Goal: Task Accomplishment & Management: Use online tool/utility

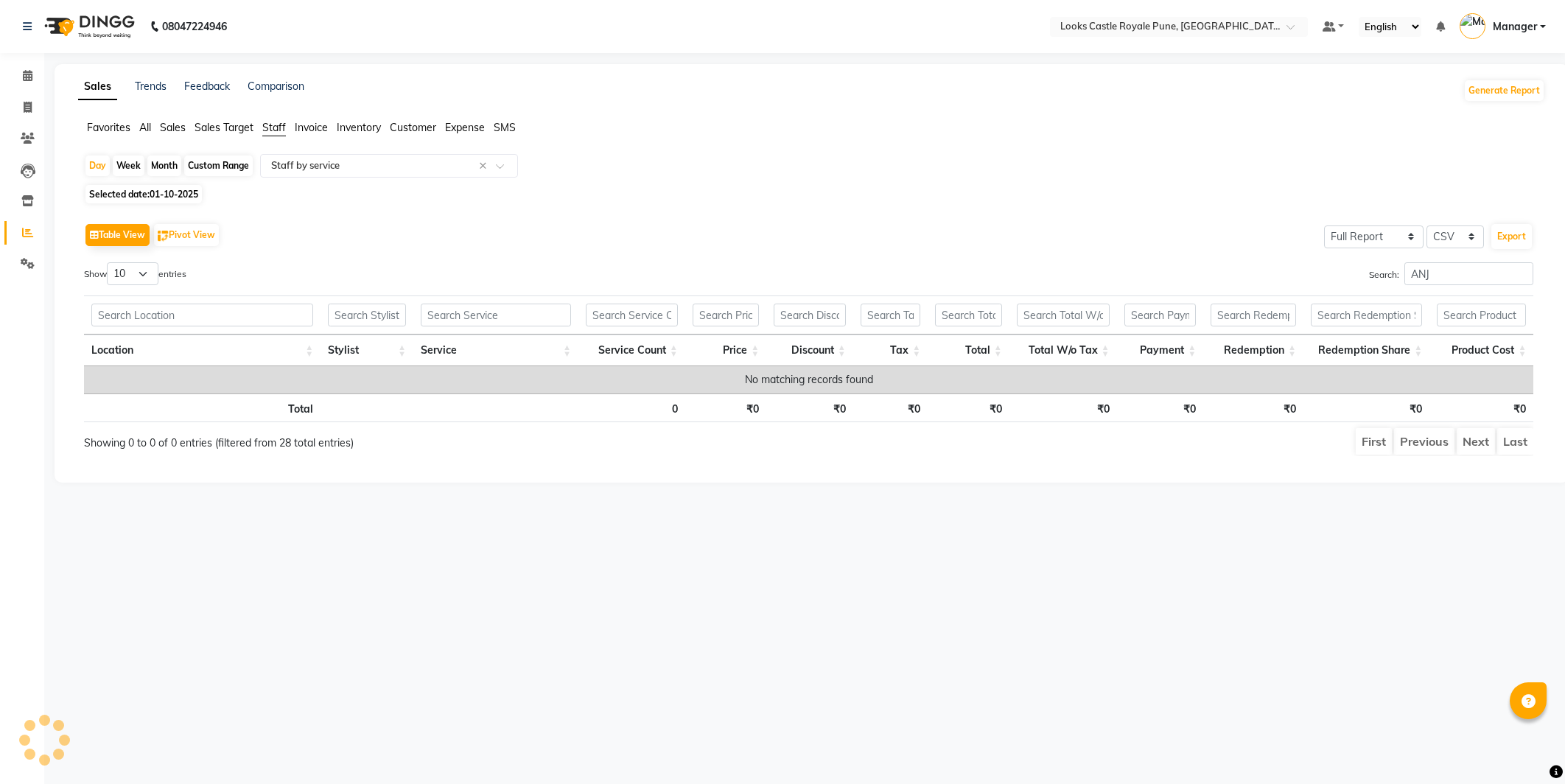
select select "full_report"
select select "csv"
type input "A"
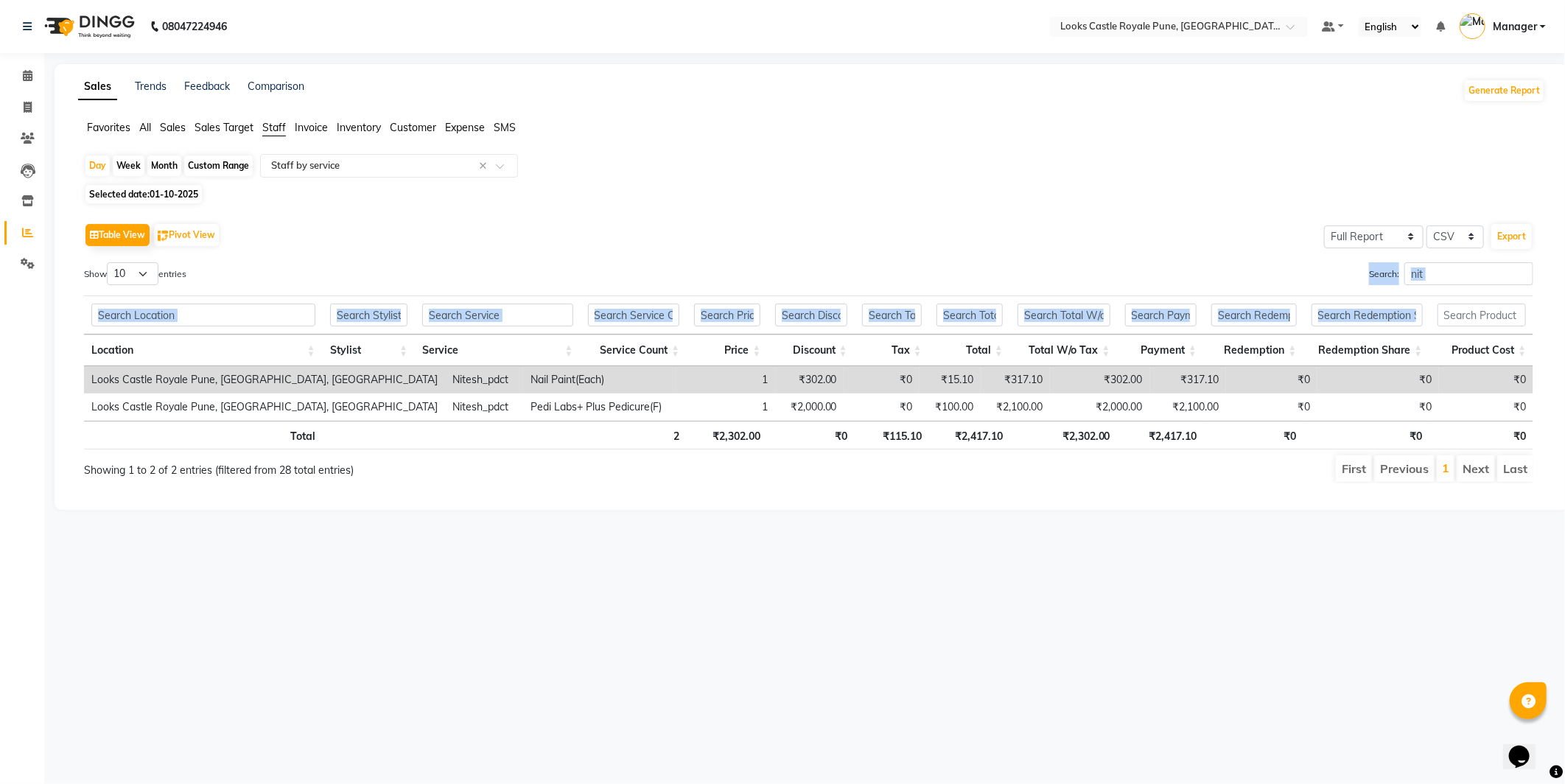
drag, startPoint x: 1446, startPoint y: 256, endPoint x: 1449, endPoint y: 321, distance: 65.1
click at [1449, 321] on div "Table View Pivot View Select Full Report Filtered Report Select CSV PDF Export …" at bounding box center [808, 351] width 1449 height 264
click at [1453, 270] on input "nit" at bounding box center [1468, 273] width 129 height 23
click at [1519, 278] on input "nit" at bounding box center [1468, 273] width 129 height 23
click at [1521, 278] on input "nit" at bounding box center [1468, 273] width 129 height 23
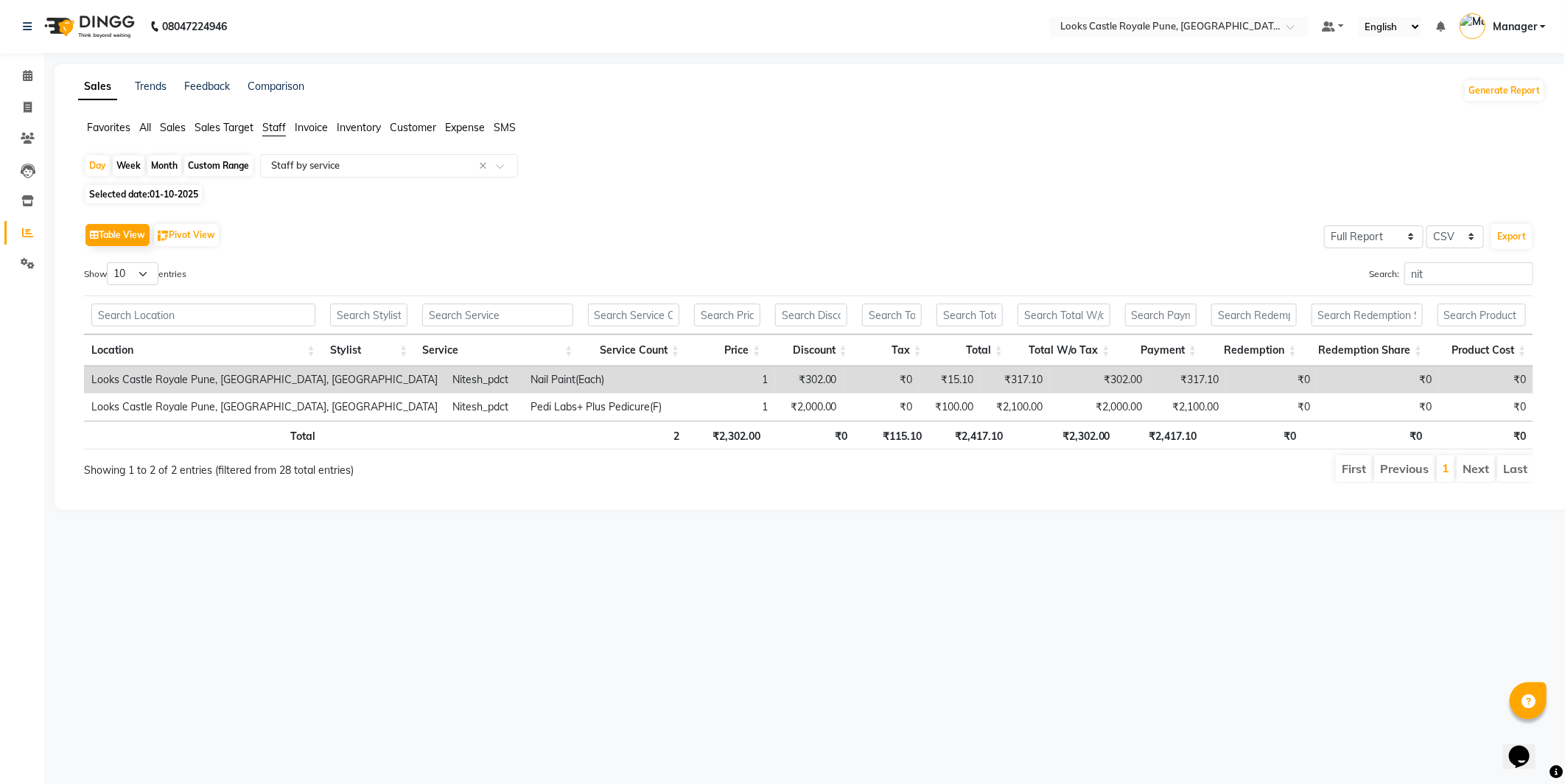
click at [1209, 172] on div "Day Week Month Custom Range Select Report Type × Staff by service ×" at bounding box center [812, 167] width 1455 height 27
drag, startPoint x: 1486, startPoint y: 269, endPoint x: 1483, endPoint y: 278, distance: 9.5
click at [1484, 277] on input "nit" at bounding box center [1468, 273] width 129 height 23
type input "n"
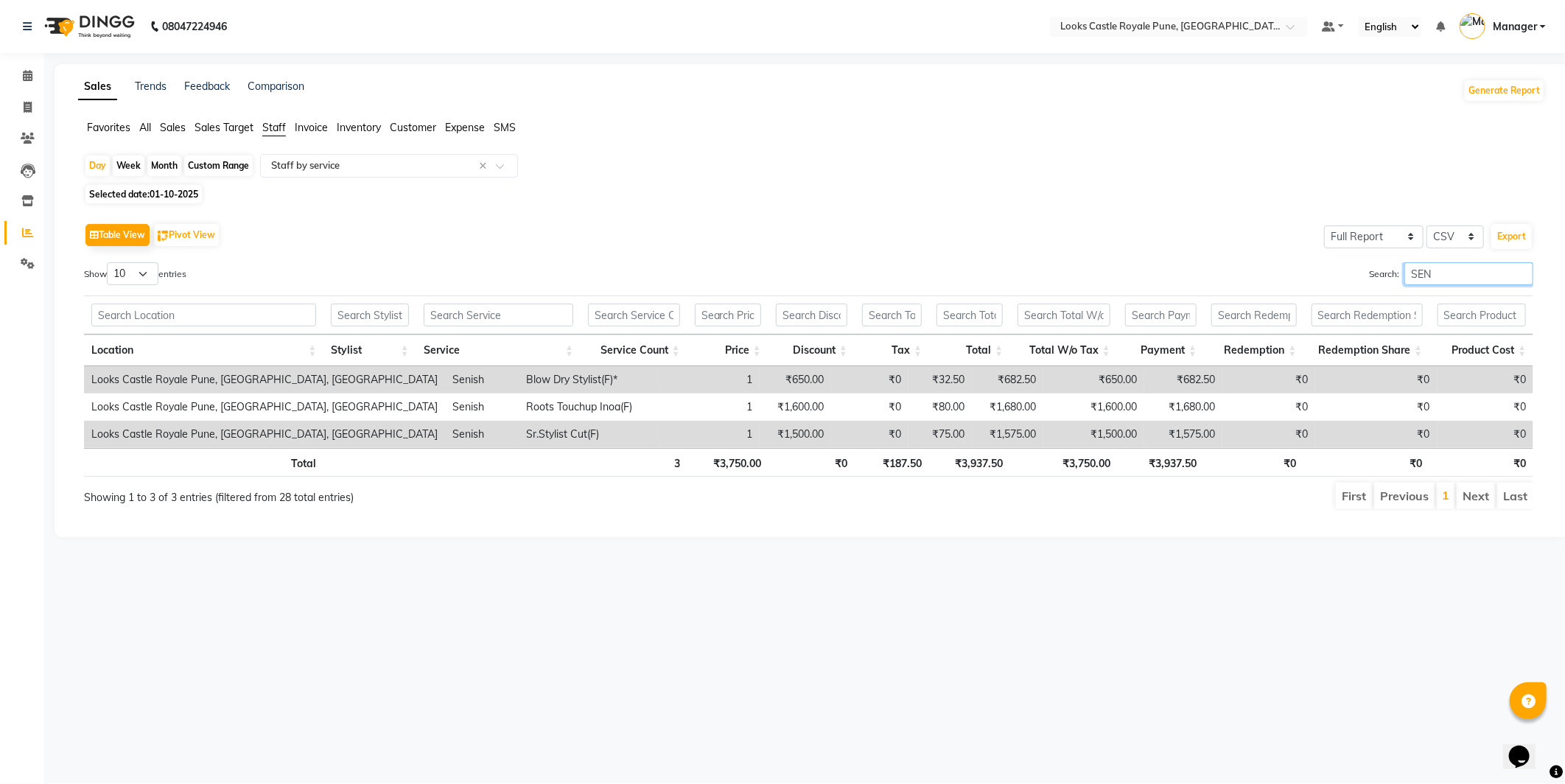
type input "SEN"
click at [177, 197] on span "01-10-2025" at bounding box center [174, 194] width 49 height 11
select select "10"
select select "2025"
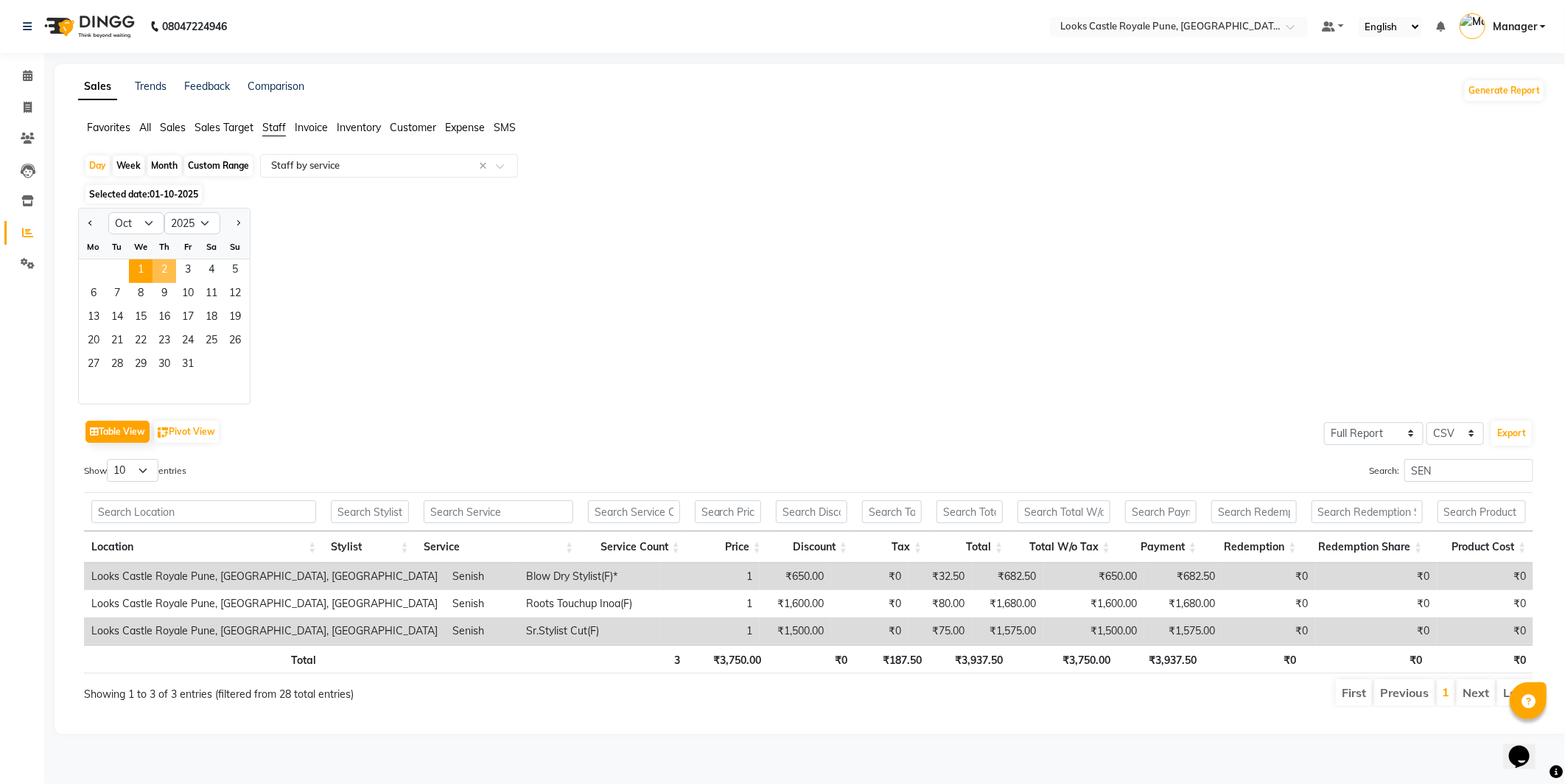
click at [167, 268] on span "2" at bounding box center [163, 270] width 23 height 23
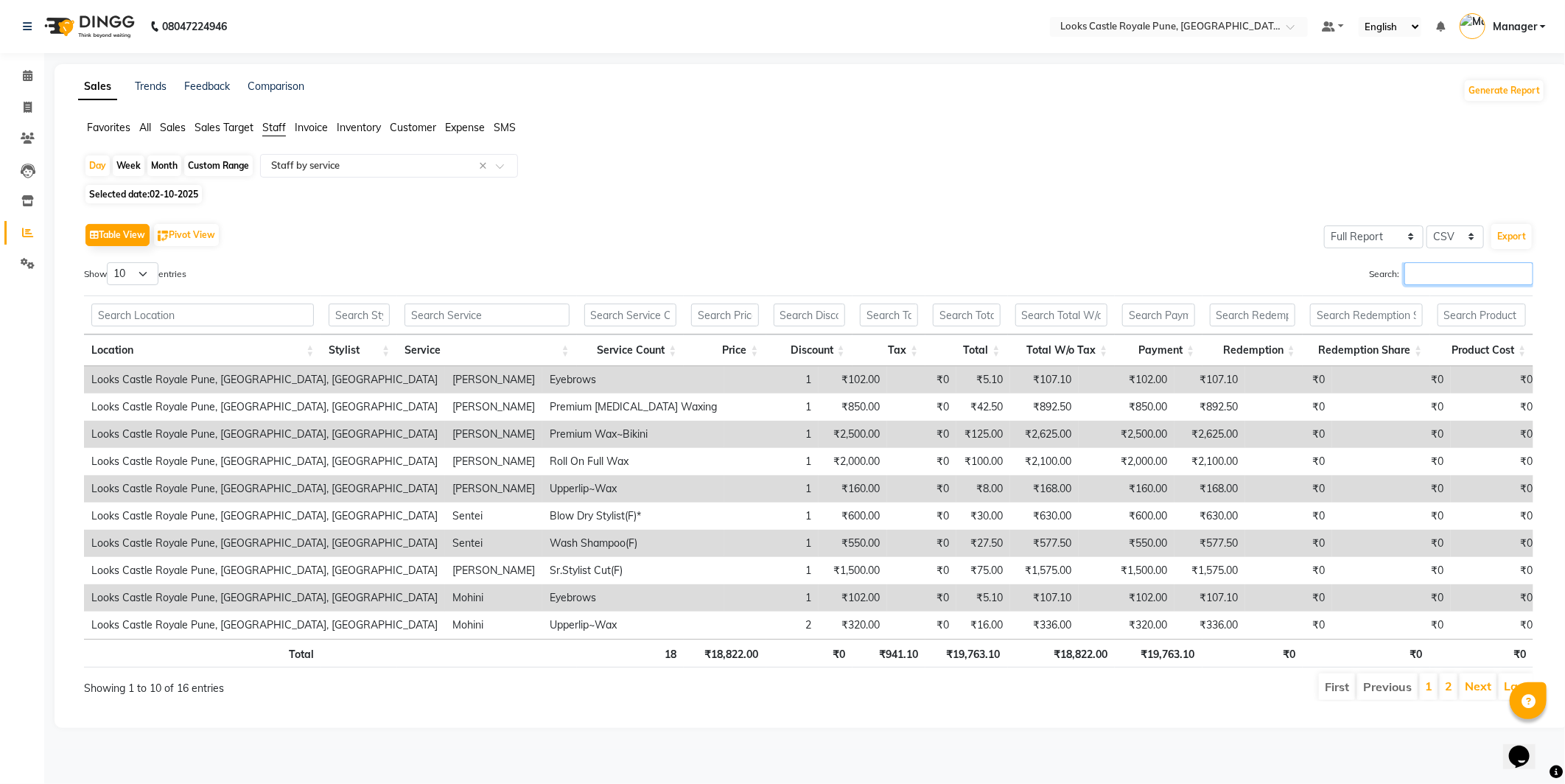
drag, startPoint x: 1482, startPoint y: 284, endPoint x: 1478, endPoint y: 267, distance: 17.5
click at [1481, 276] on input "Search:" at bounding box center [1468, 273] width 129 height 23
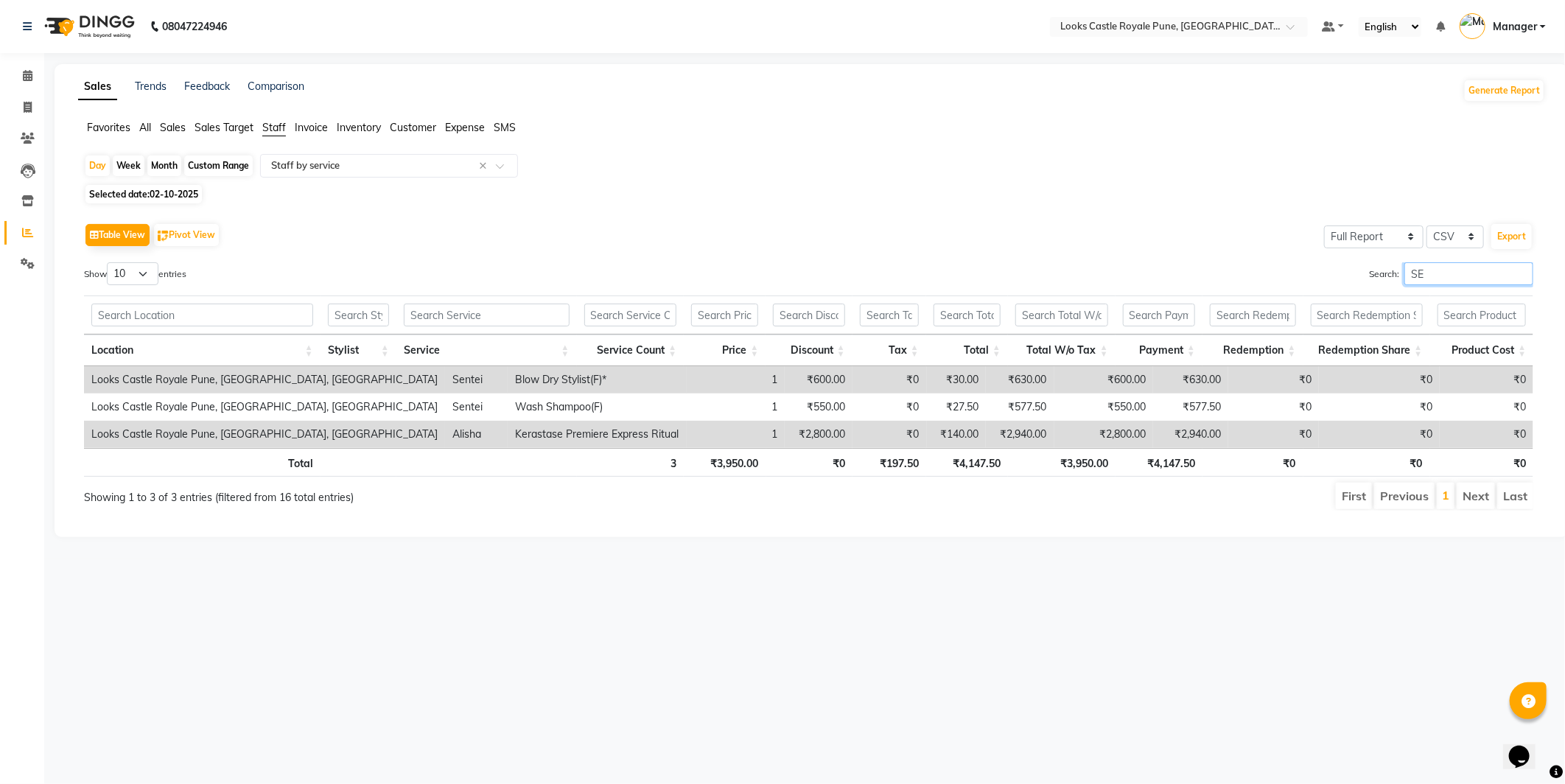
click at [1444, 268] on input "SE" at bounding box center [1468, 273] width 129 height 23
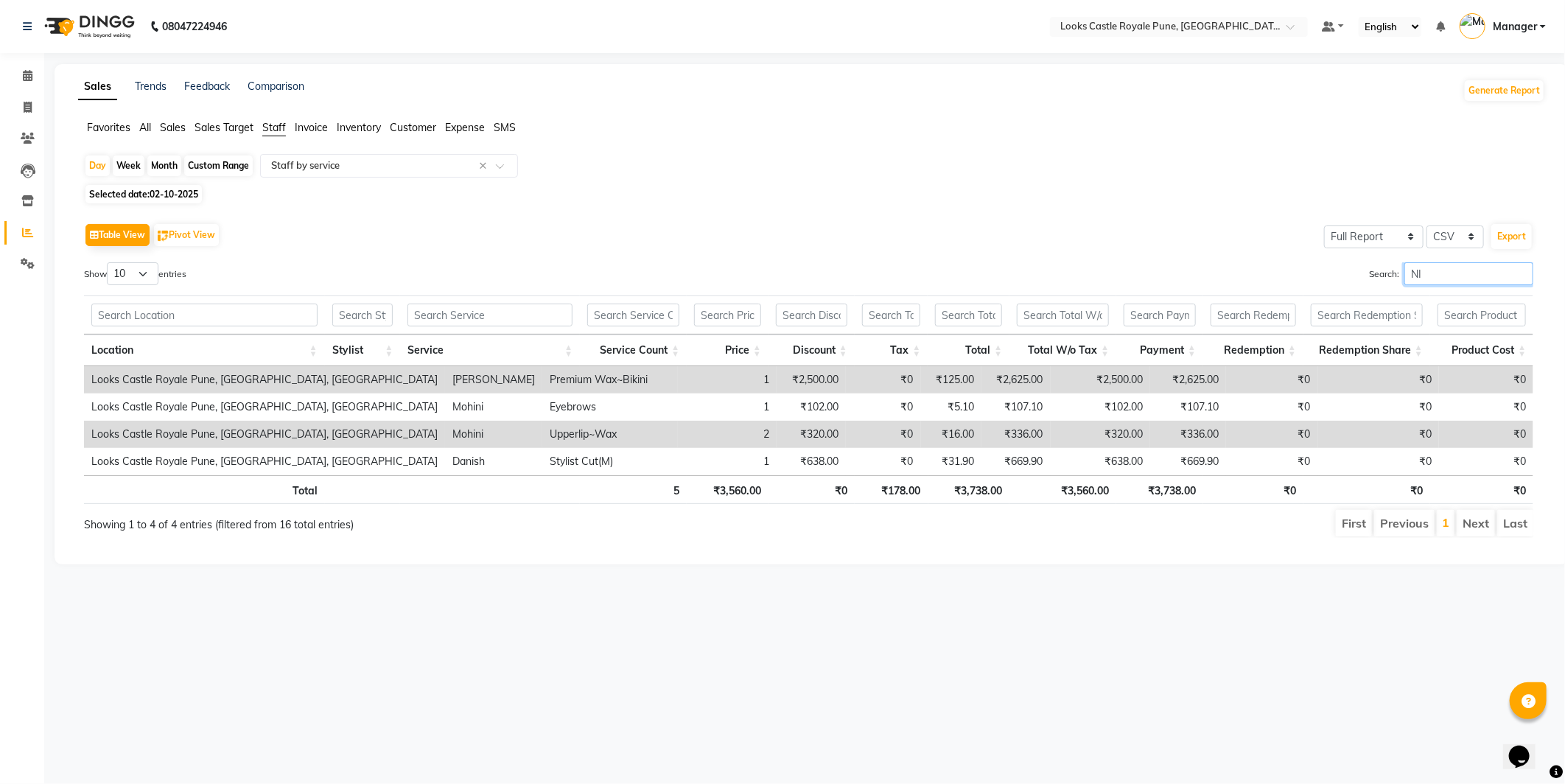
type input "N"
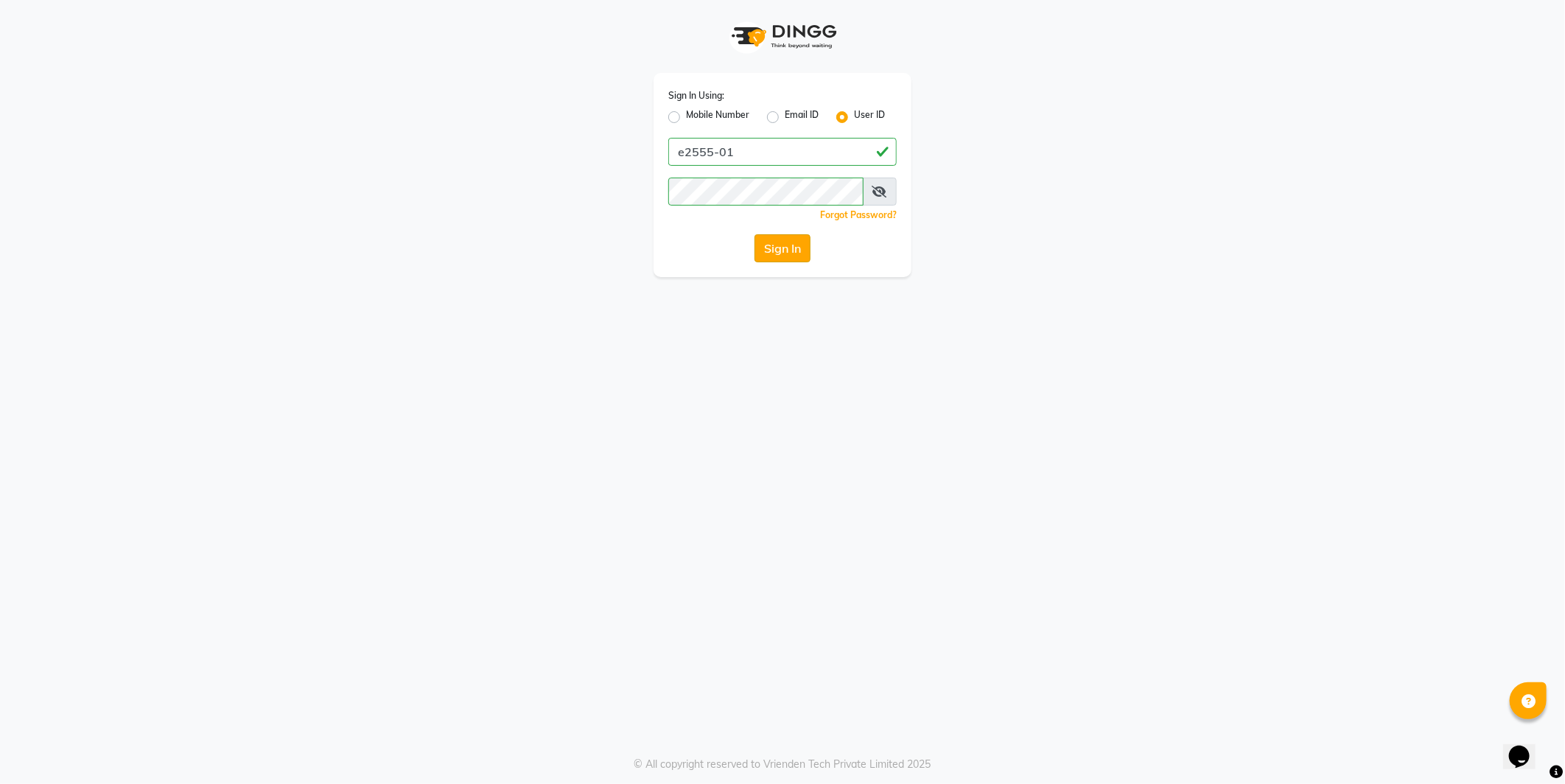
click at [804, 254] on button "Sign In" at bounding box center [782, 248] width 56 height 28
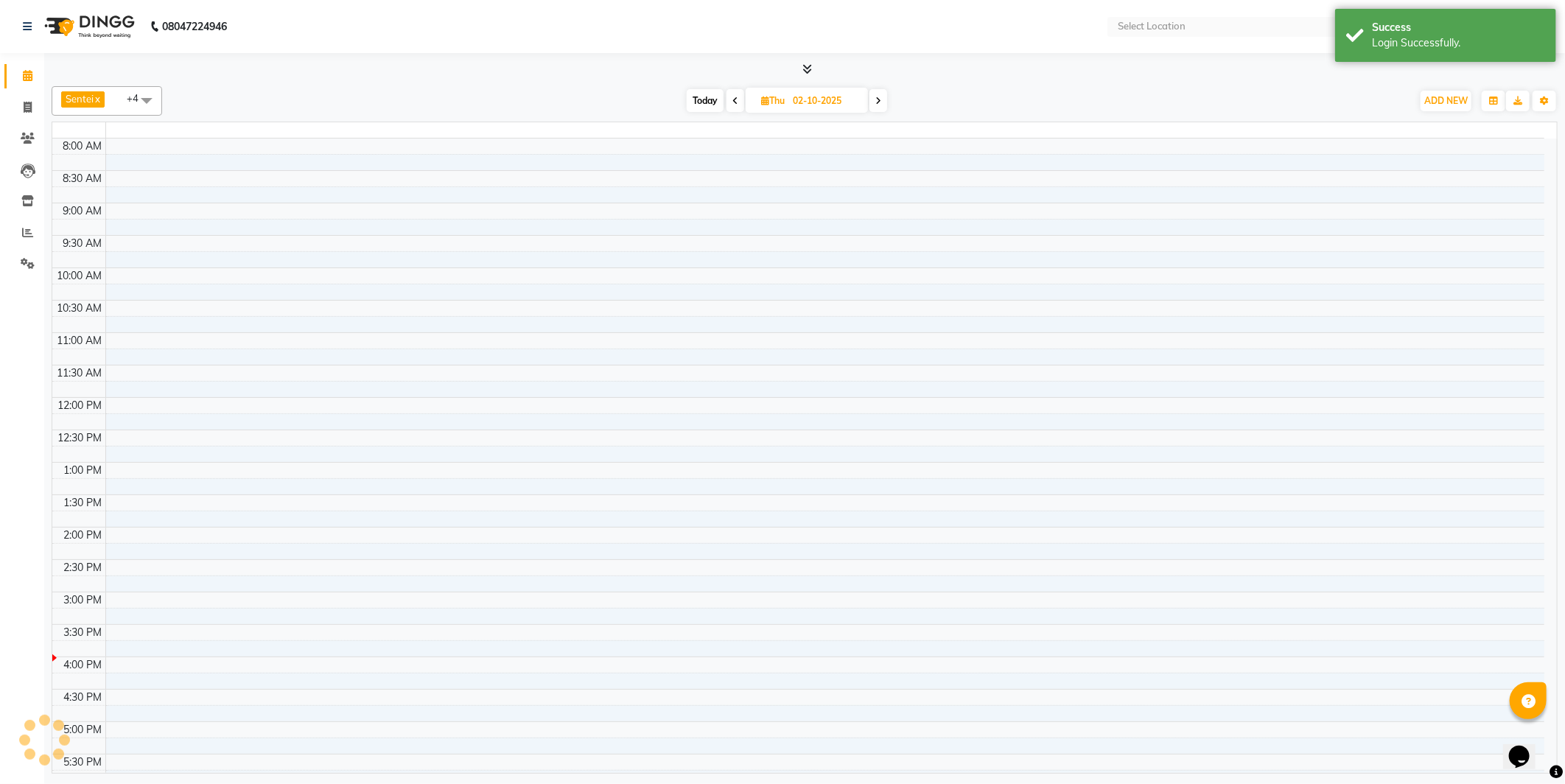
select select "en"
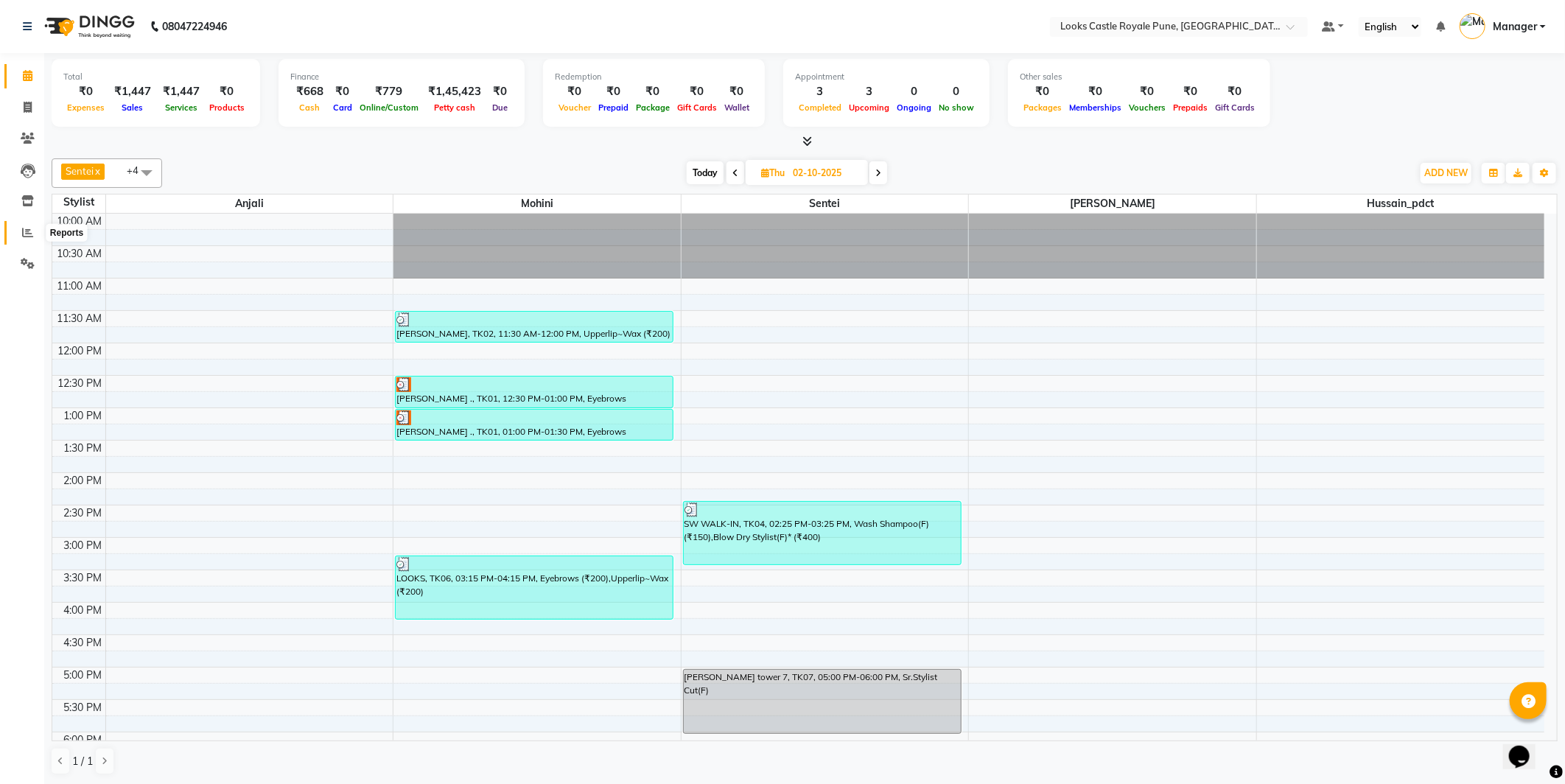
drag, startPoint x: 19, startPoint y: 233, endPoint x: 32, endPoint y: 225, distance: 15.3
click at [19, 233] on span at bounding box center [28, 233] width 26 height 17
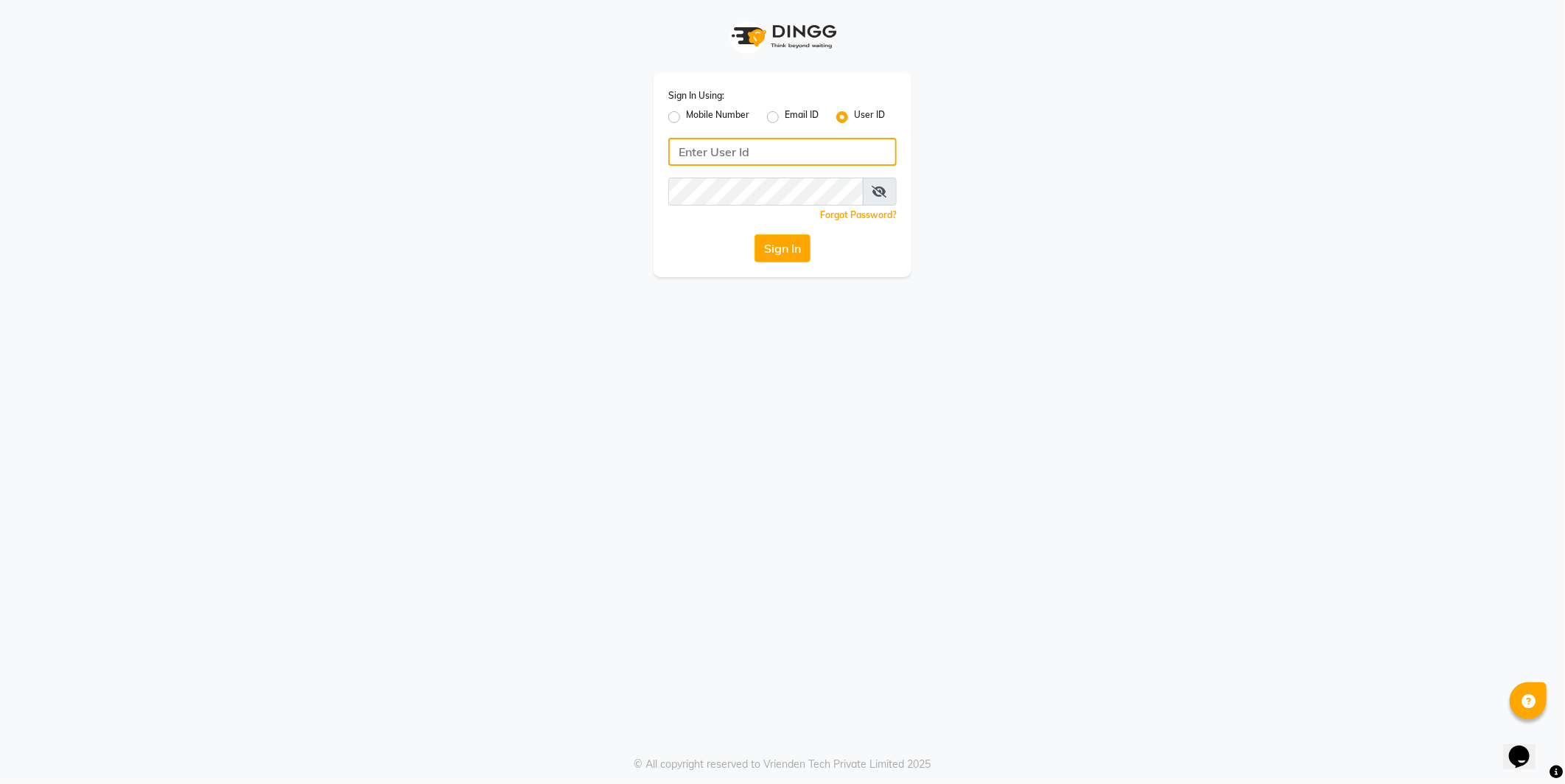
type input "e2555-01"
click at [638, 315] on div "Sign In Using: Mobile Number Email ID User ID e2555-01 Remember me Forgot Passw…" at bounding box center [782, 392] width 1565 height 784
click at [763, 241] on button "Sign In" at bounding box center [782, 248] width 56 height 28
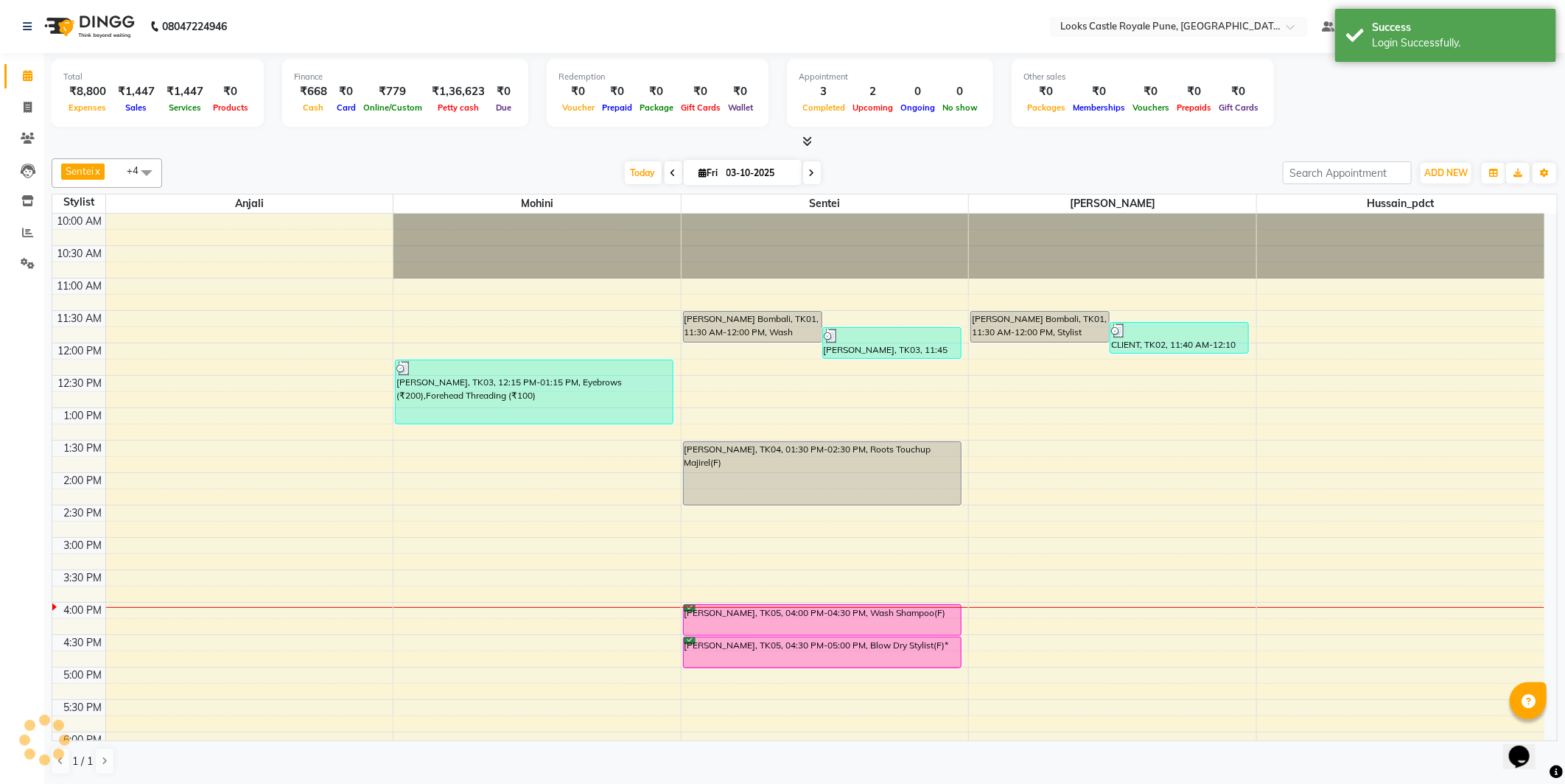
select select "en"
click at [28, 231] on icon at bounding box center [28, 232] width 11 height 11
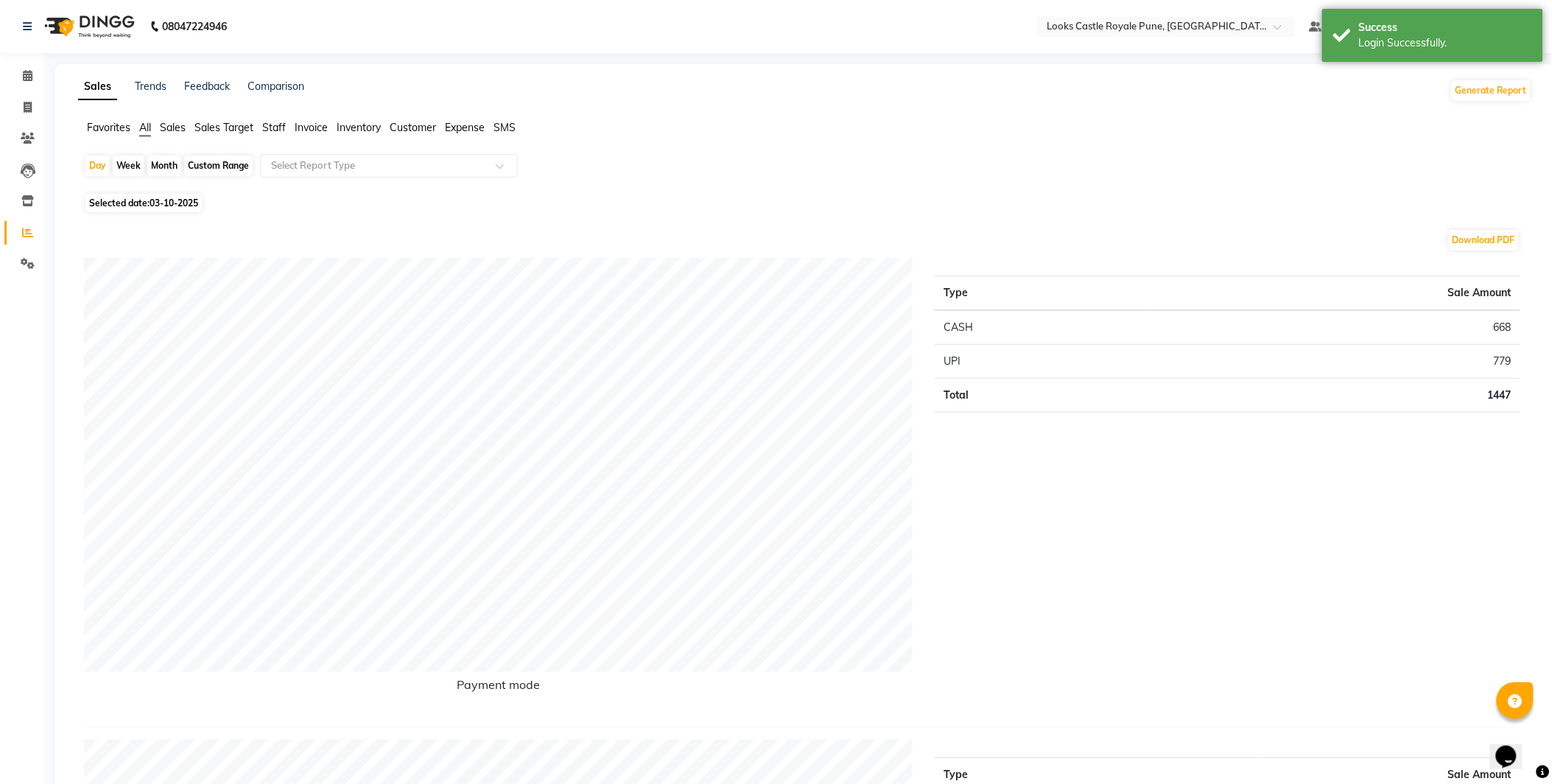
click at [170, 205] on span "03-10-2025" at bounding box center [174, 203] width 49 height 11
select select "10"
select select "2025"
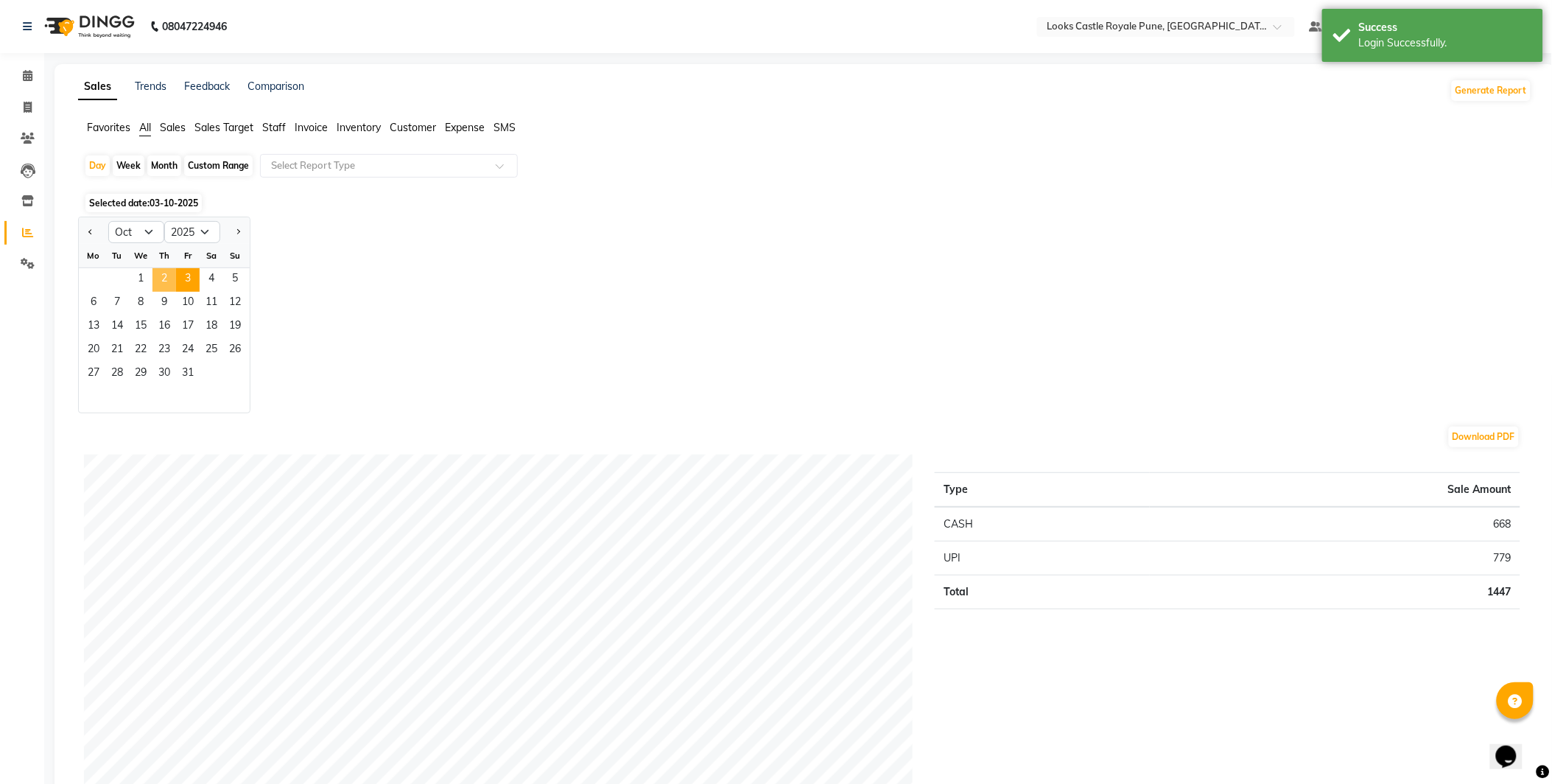
click at [155, 276] on span "2" at bounding box center [163, 279] width 23 height 23
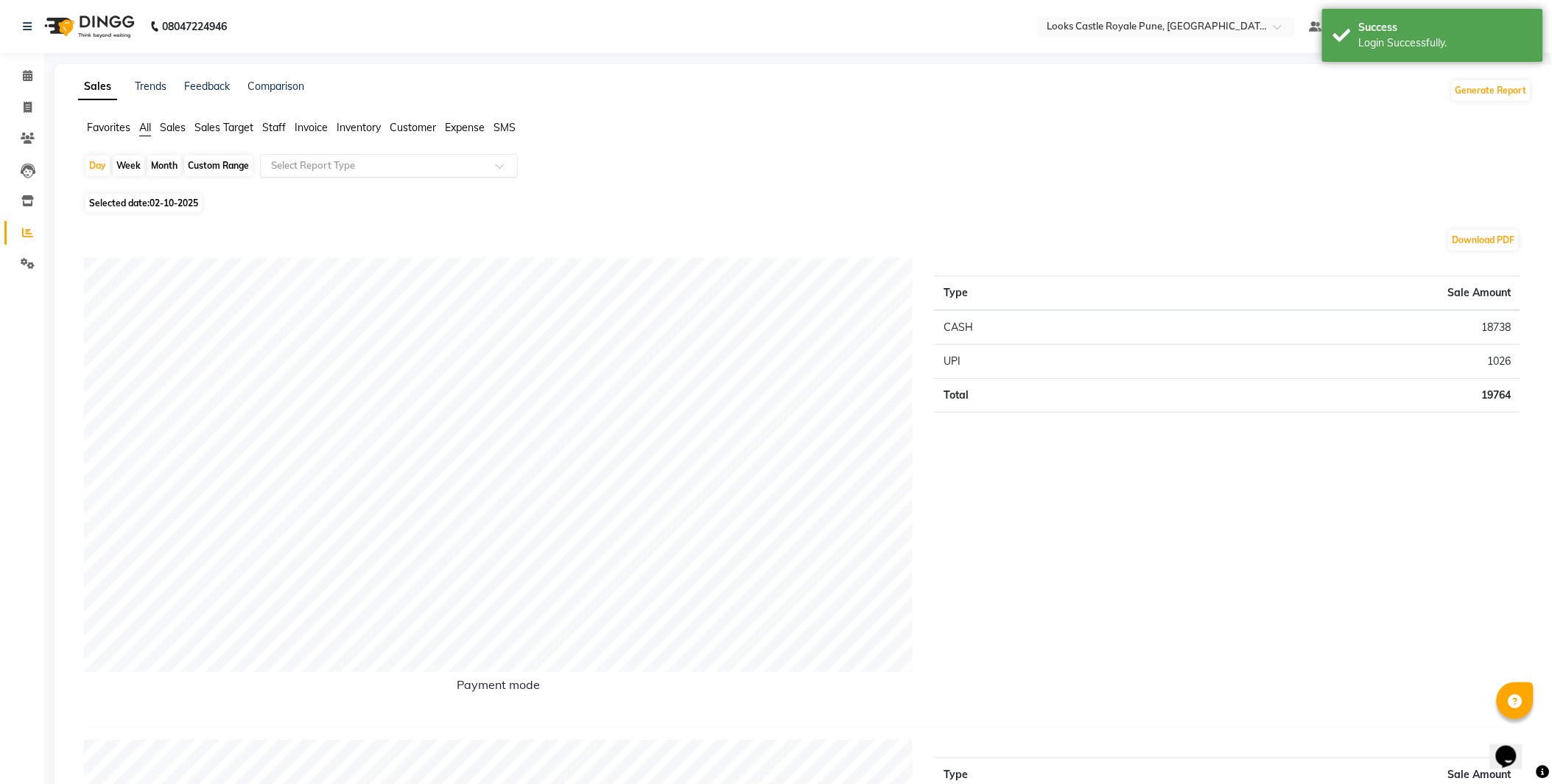
click at [469, 173] on div "Select Report Type" at bounding box center [388, 165] width 258 height 23
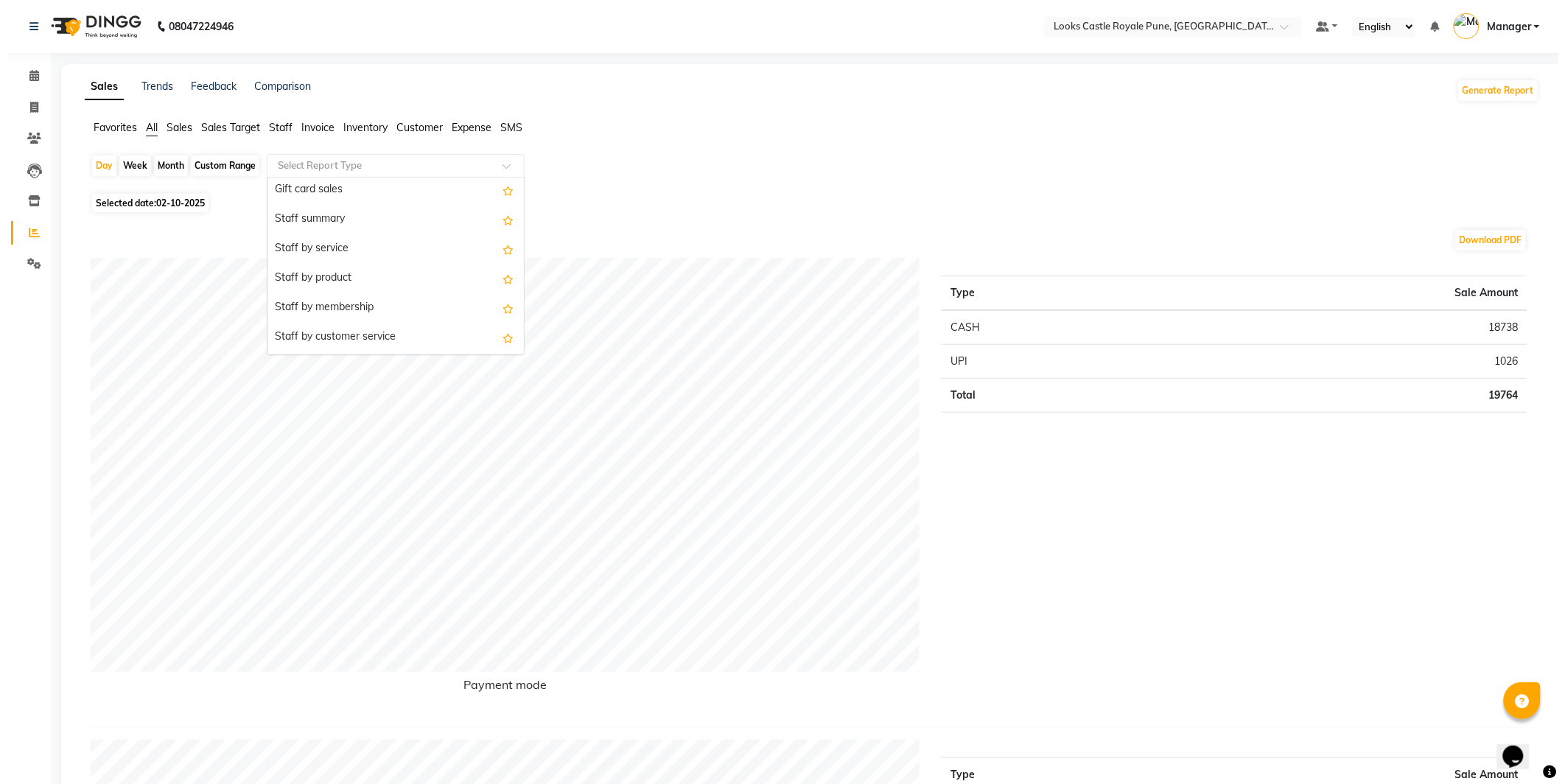
scroll to position [239, 0]
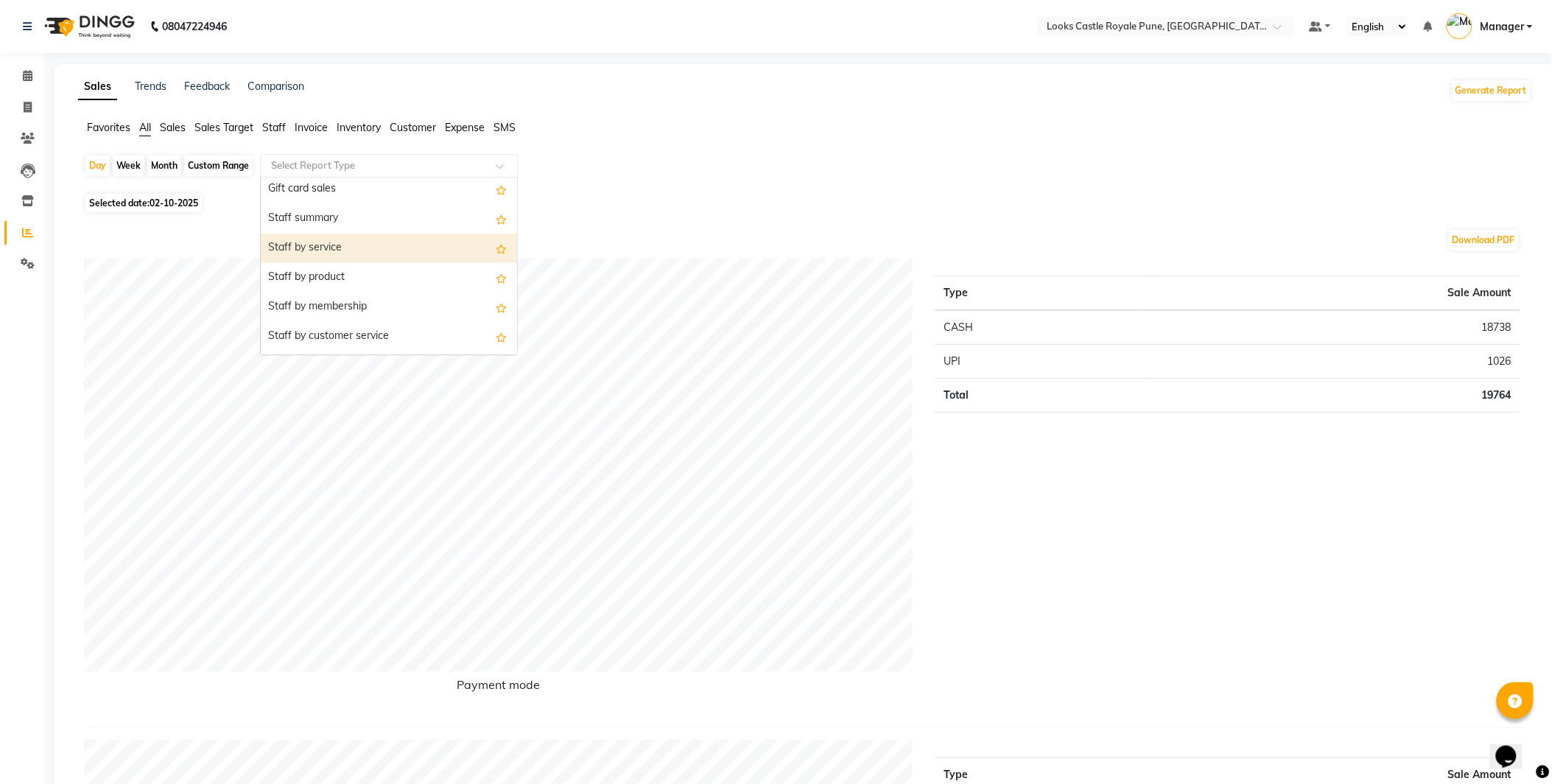
click at [327, 249] on div "Staff by service" at bounding box center [388, 248] width 257 height 29
select select "full_report"
select select "csv"
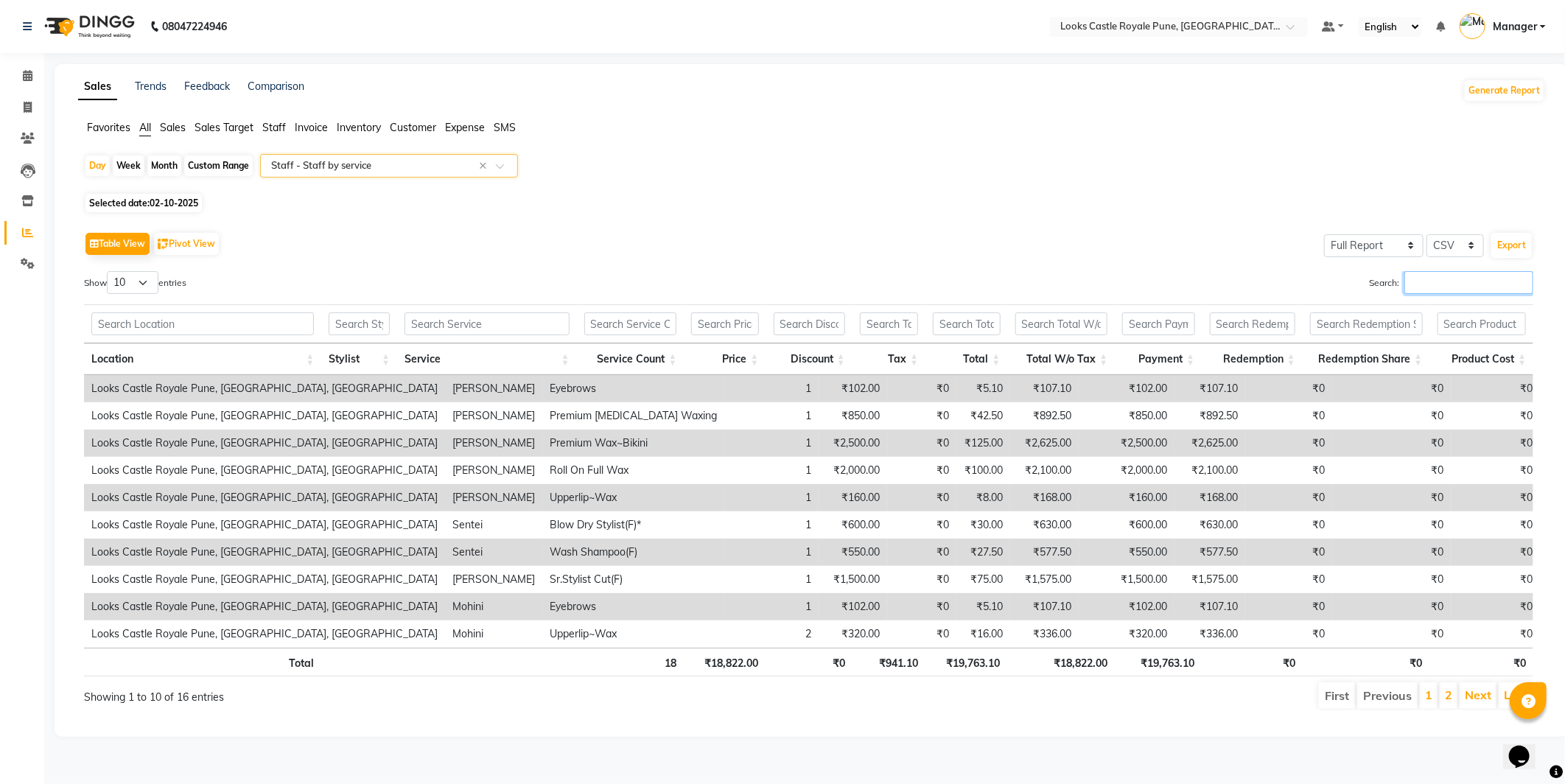
click at [1414, 289] on input "Search:" at bounding box center [1468, 282] width 129 height 23
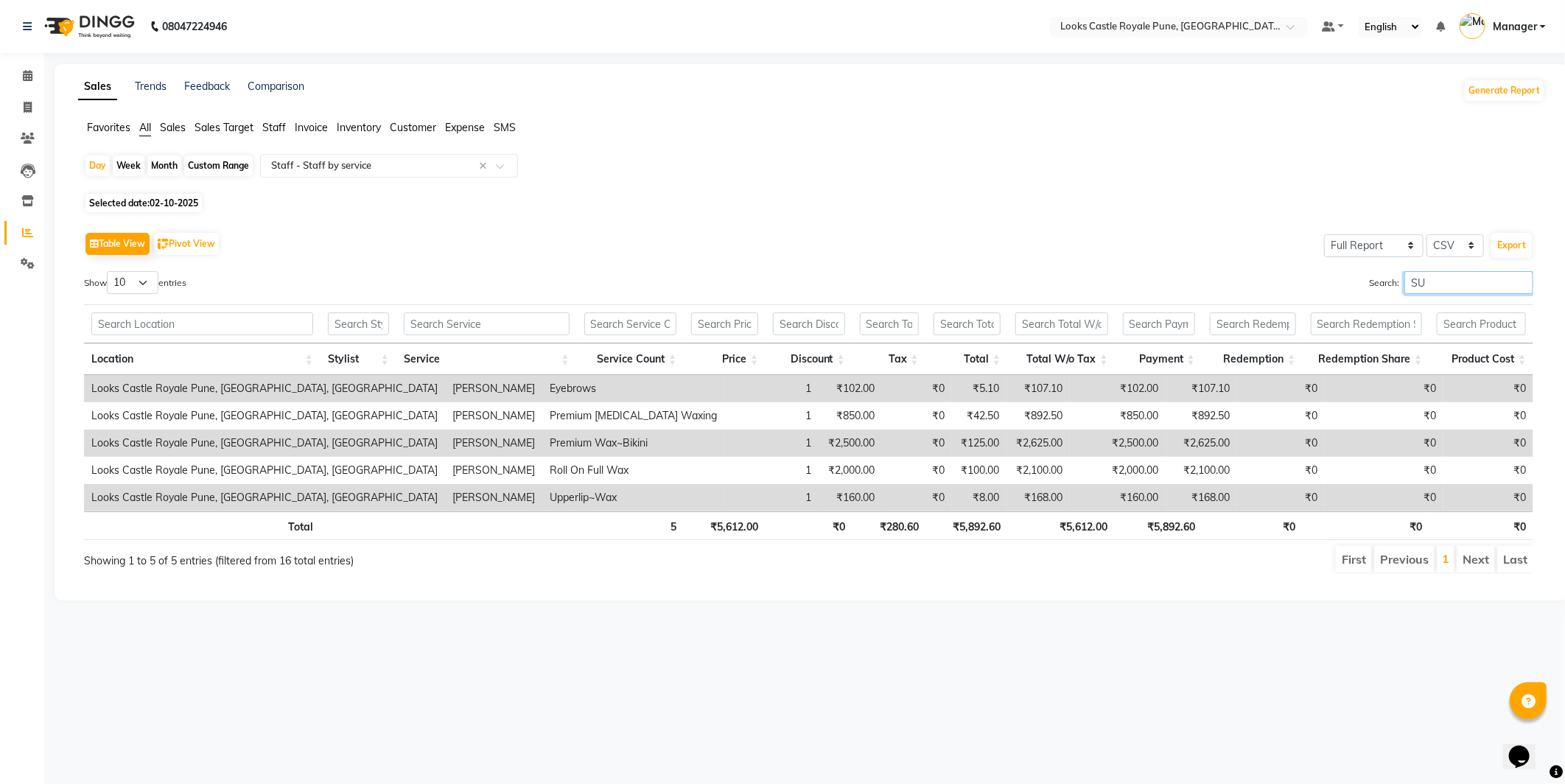
type input "S"
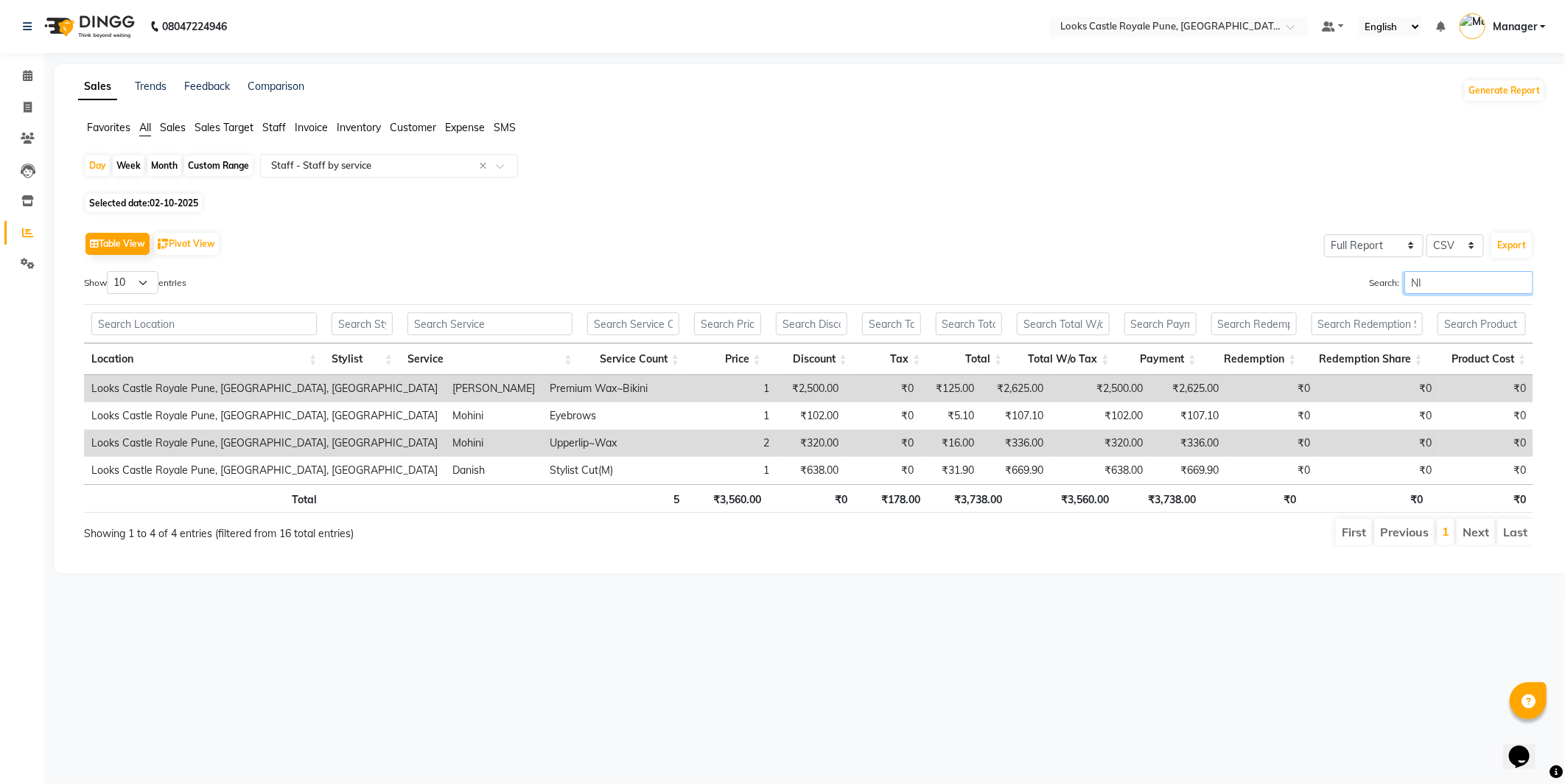
type input "NI"
click at [89, 26] on img at bounding box center [87, 26] width 101 height 41
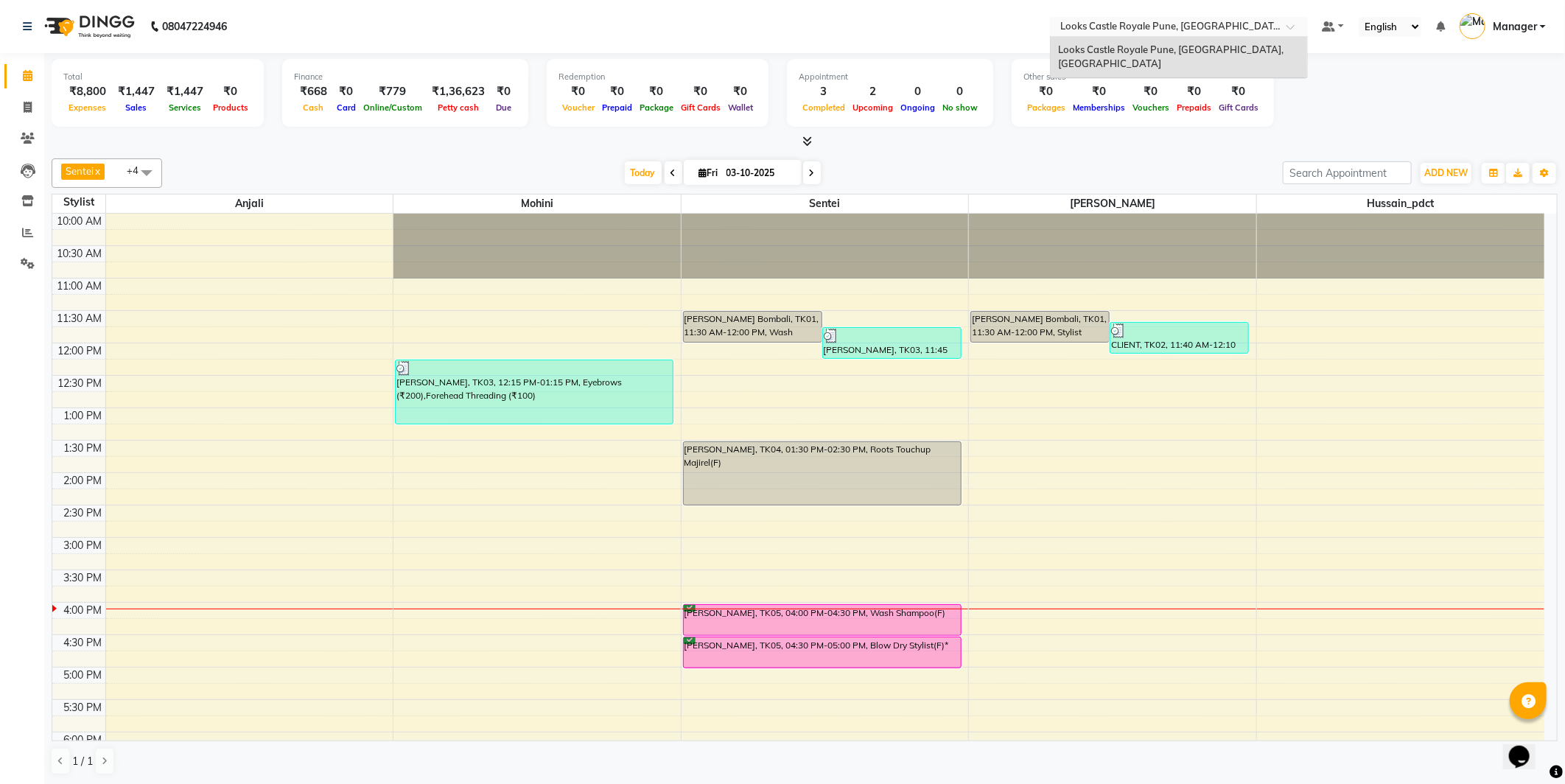
drag, startPoint x: 1084, startPoint y: 25, endPoint x: 1132, endPoint y: 18, distance: 48.5
click at [1132, 18] on div "Select Location × Looks Castle Royale Pune, Pune, Maharashtra" at bounding box center [1178, 27] width 258 height 20
drag, startPoint x: 1144, startPoint y: 34, endPoint x: 1198, endPoint y: 40, distance: 54.3
click at [1198, 40] on div "Looks Castle Royale Pune, [GEOGRAPHIC_DATA], [GEOGRAPHIC_DATA]" at bounding box center [1178, 57] width 257 height 40
